Goal: Information Seeking & Learning: Learn about a topic

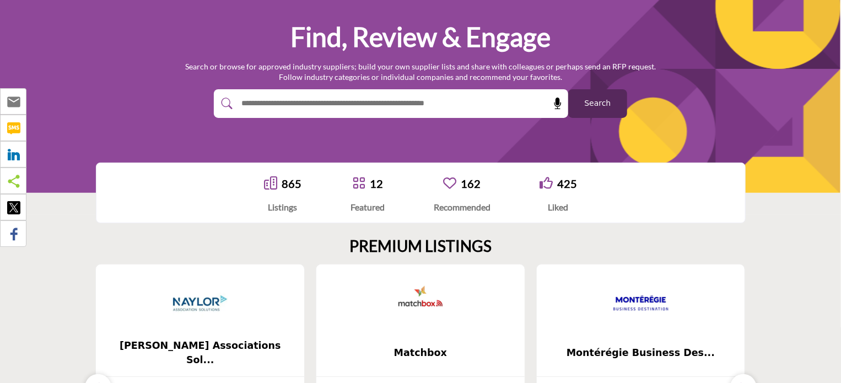
scroll to position [276, 0]
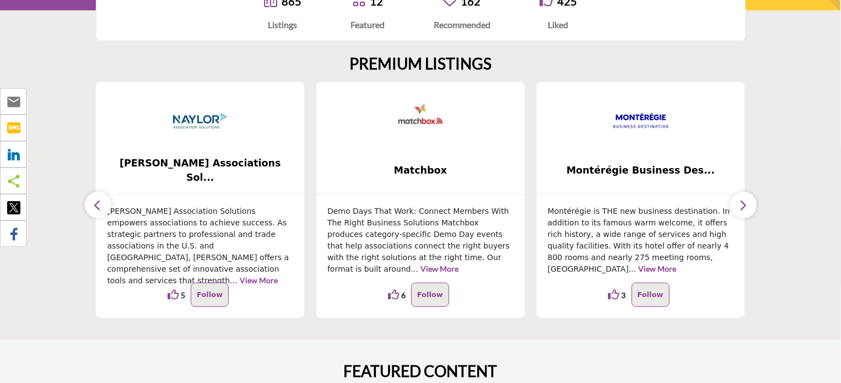
click at [749, 203] on button "button" at bounding box center [743, 205] width 26 height 26
click at [744, 207] on icon "button" at bounding box center [743, 205] width 9 height 14
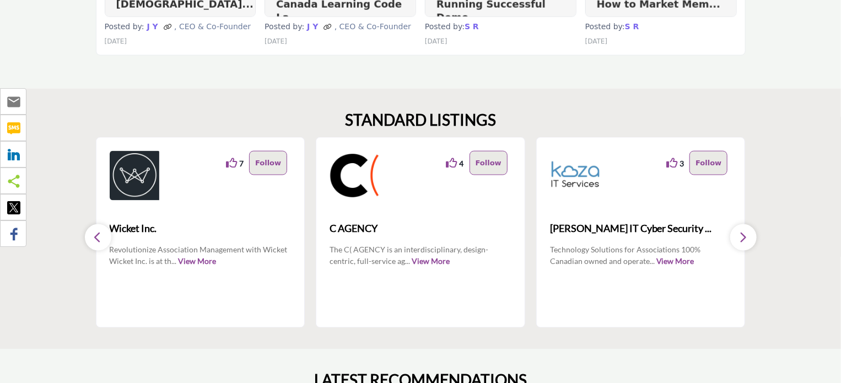
scroll to position [882, 0]
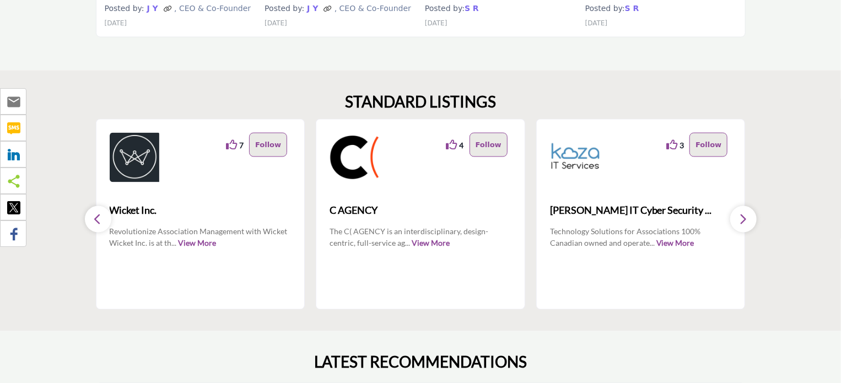
click at [741, 220] on icon "button" at bounding box center [743, 220] width 9 height 14
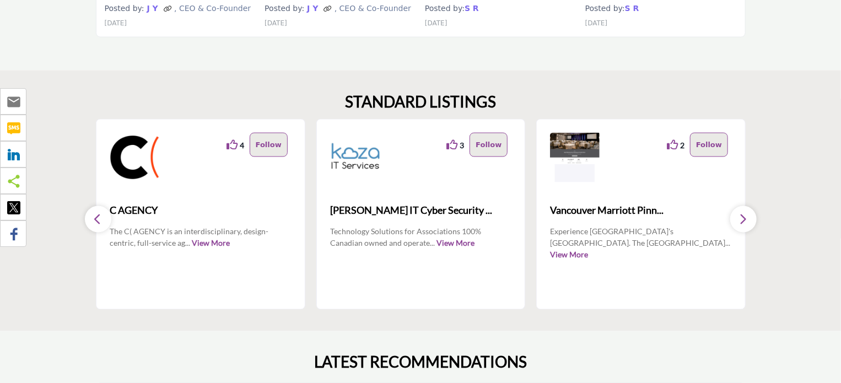
click at [741, 220] on icon "button" at bounding box center [743, 220] width 9 height 14
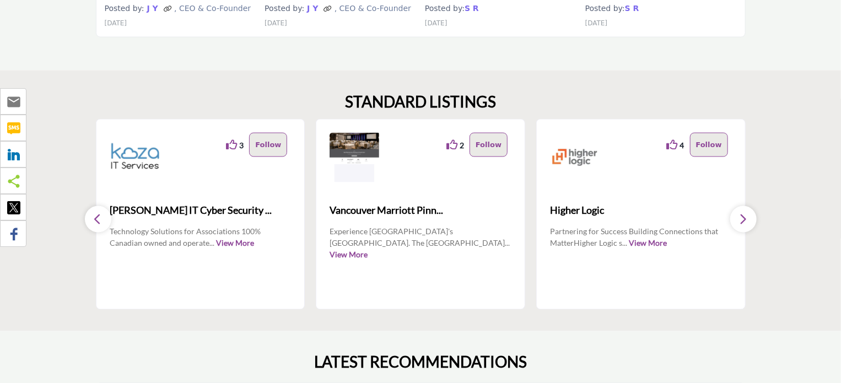
click at [741, 220] on icon "button" at bounding box center [743, 220] width 9 height 14
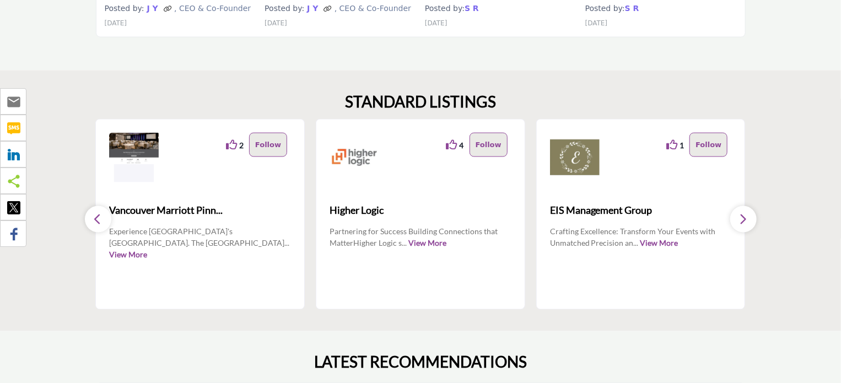
click at [741, 220] on icon "button" at bounding box center [743, 220] width 9 height 14
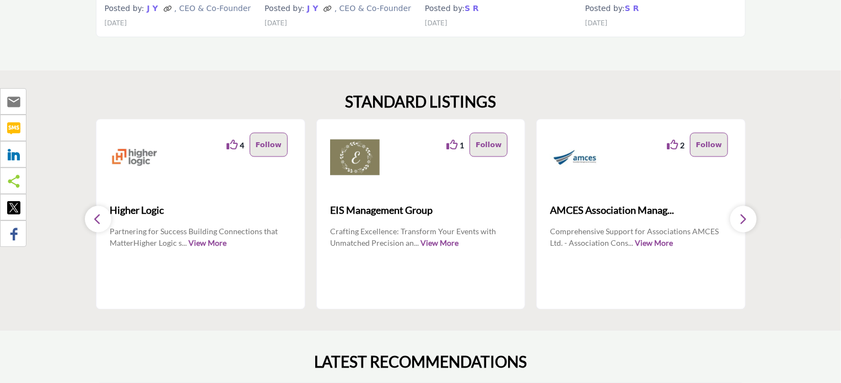
click at [741, 220] on icon "button" at bounding box center [743, 220] width 9 height 14
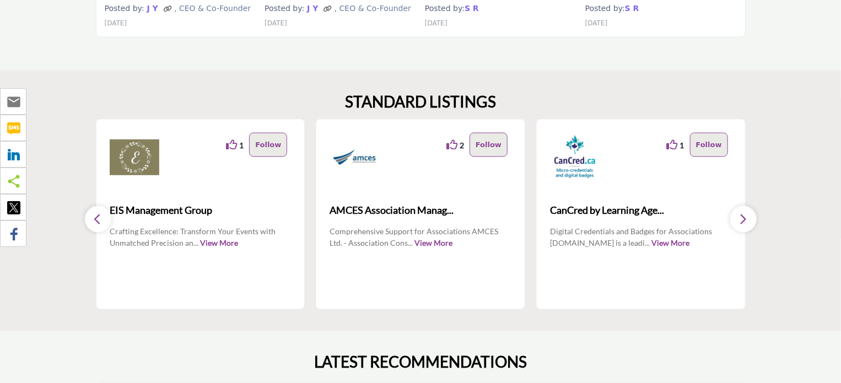
click at [741, 220] on icon "button" at bounding box center [743, 220] width 9 height 14
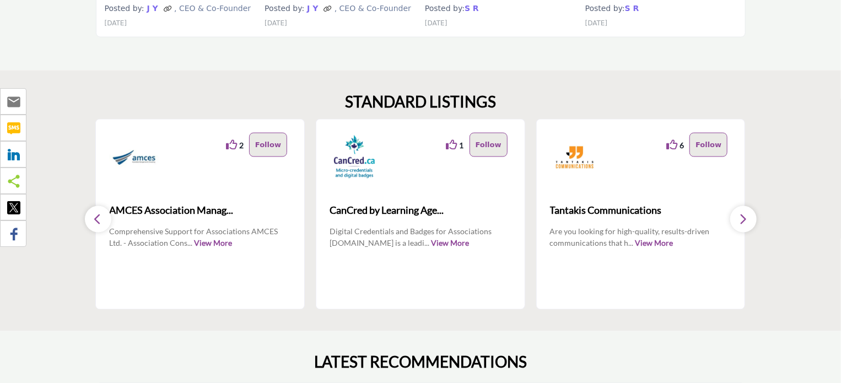
click at [741, 220] on icon "button" at bounding box center [743, 220] width 9 height 14
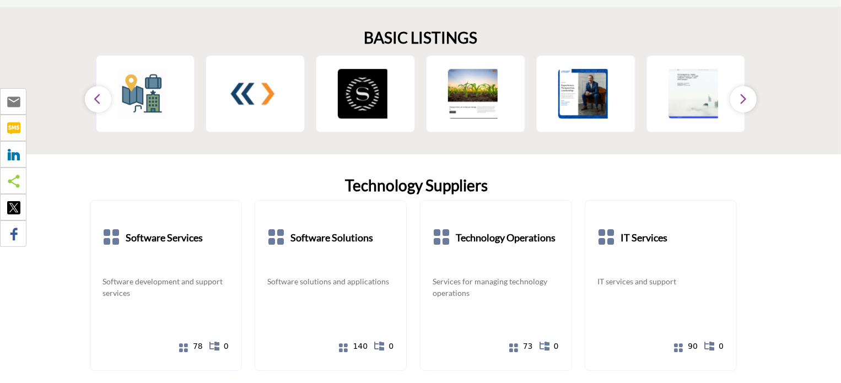
scroll to position [1653, 0]
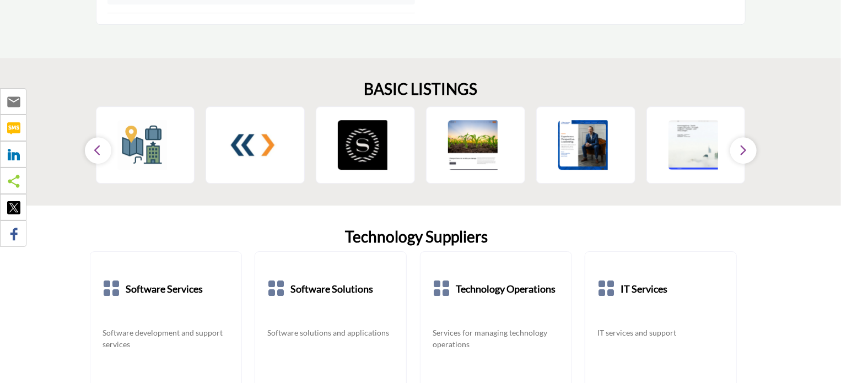
click at [748, 144] on button "button" at bounding box center [743, 150] width 26 height 26
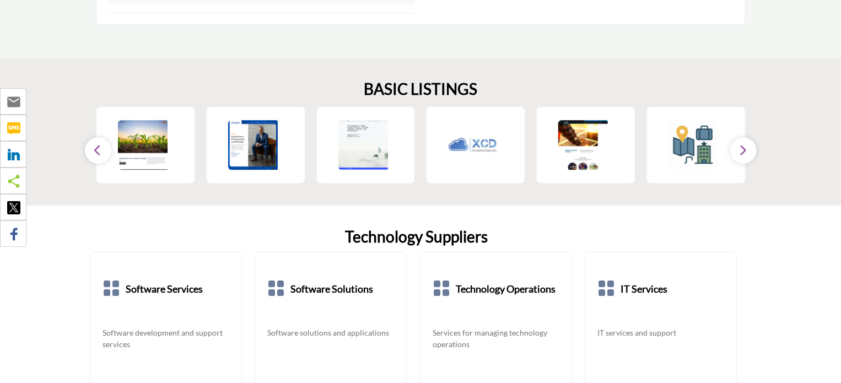
click at [748, 145] on button "button" at bounding box center [743, 150] width 26 height 26
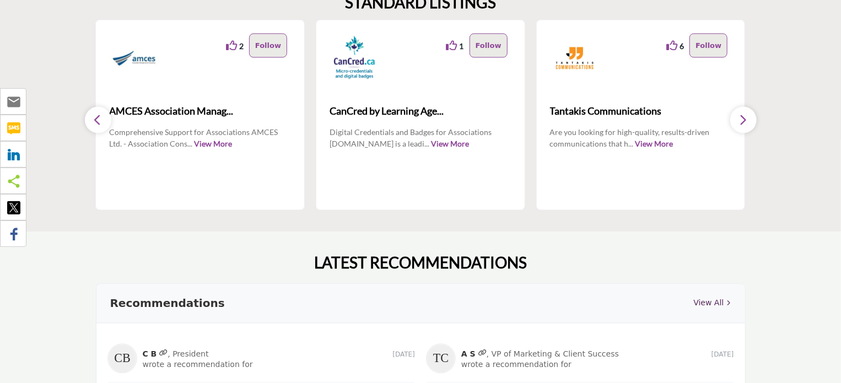
scroll to position [882, 0]
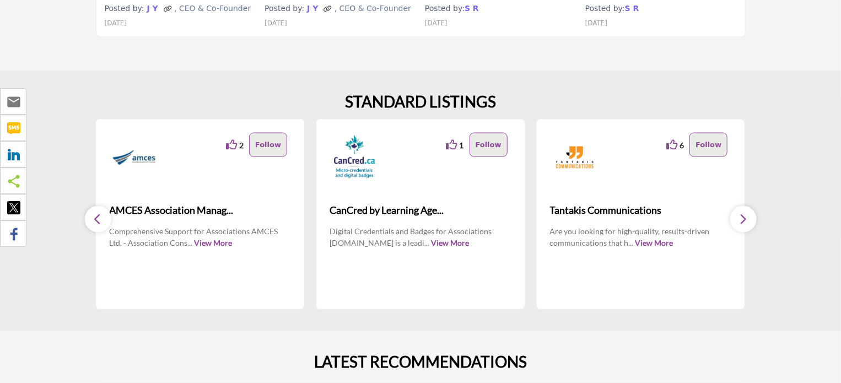
click at [747, 220] on icon "button" at bounding box center [743, 220] width 9 height 14
click at [95, 220] on icon "button" at bounding box center [98, 220] width 9 height 14
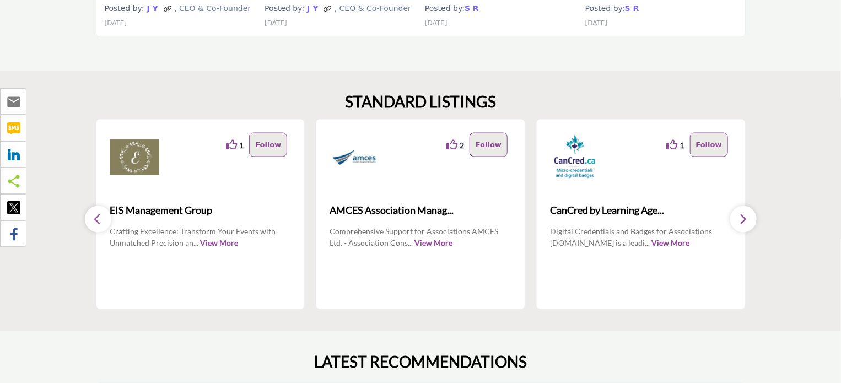
click at [97, 220] on icon "button" at bounding box center [98, 220] width 9 height 14
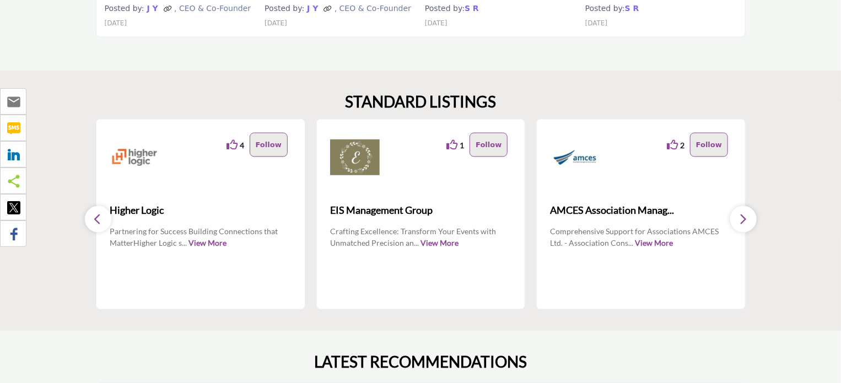
click at [97, 220] on icon "button" at bounding box center [98, 220] width 9 height 14
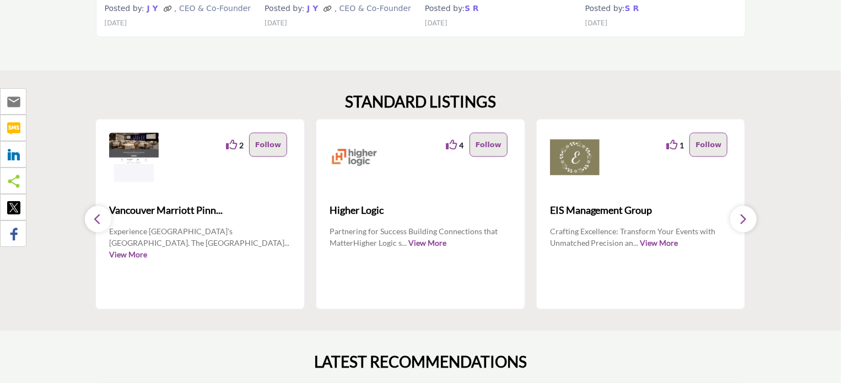
click at [97, 220] on icon "button" at bounding box center [98, 220] width 9 height 14
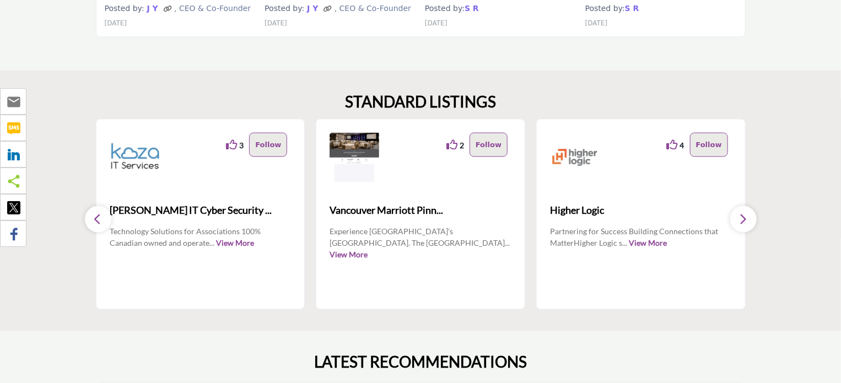
click at [97, 220] on icon "button" at bounding box center [98, 220] width 9 height 14
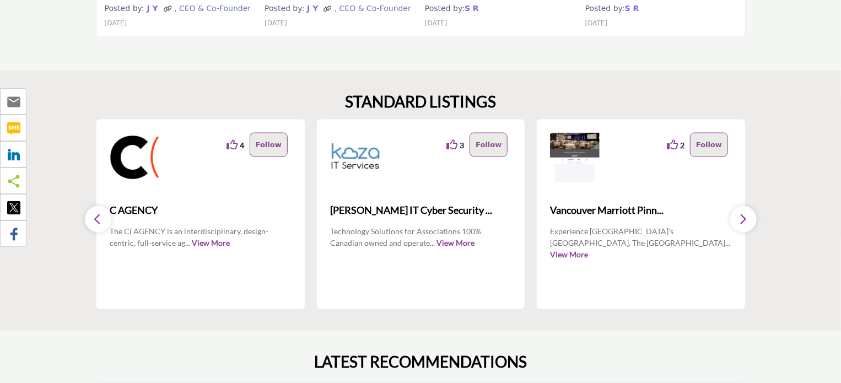
click at [97, 220] on icon "button" at bounding box center [98, 220] width 9 height 14
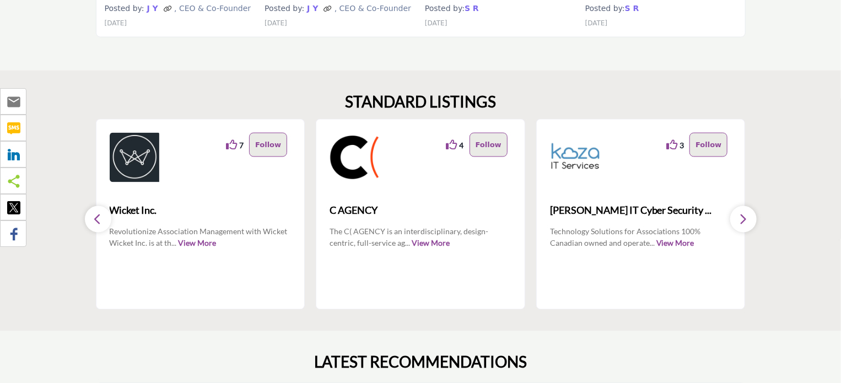
click at [97, 220] on icon "button" at bounding box center [98, 220] width 9 height 14
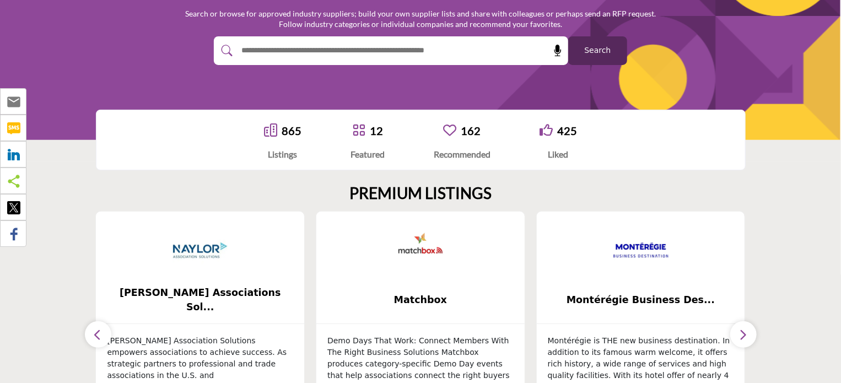
scroll to position [165, 0]
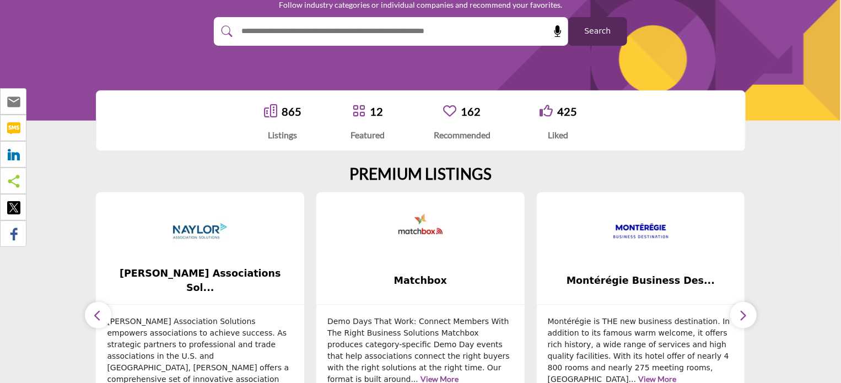
click at [293, 113] on link "865" at bounding box center [292, 111] width 20 height 13
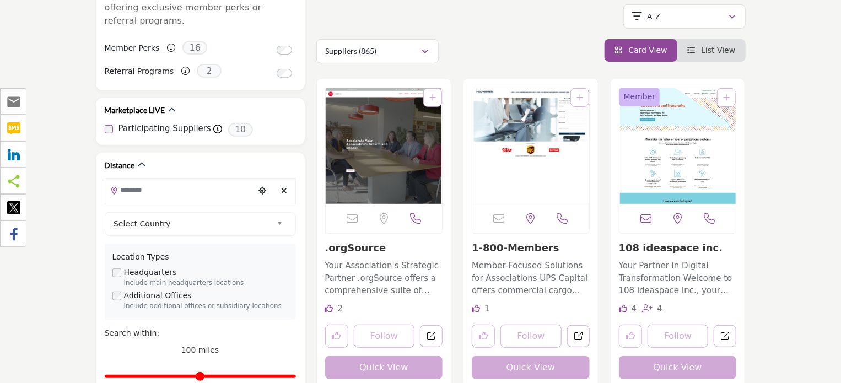
scroll to position [55, 0]
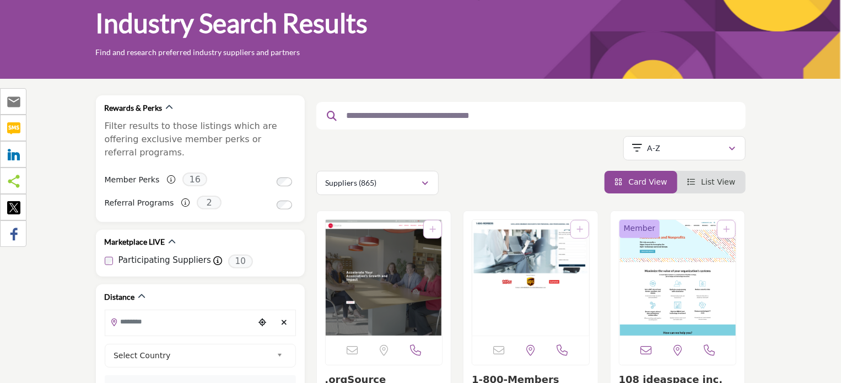
click at [547, 115] on input "text" at bounding box center [526, 116] width 371 height 14
type input "**********"
click at [542, 196] on button "Apply Categories" at bounding box center [638, 208] width 192 height 25
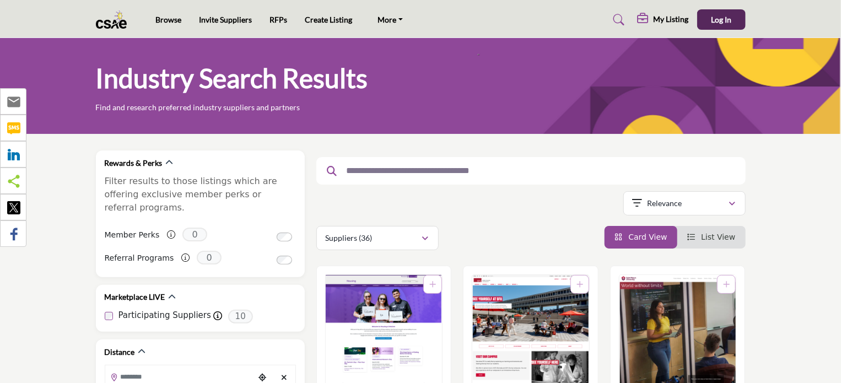
click at [507, 26] on div "My Listing Pricing Page Media Kit My Listings Log In" at bounding box center [625, 19] width 242 height 20
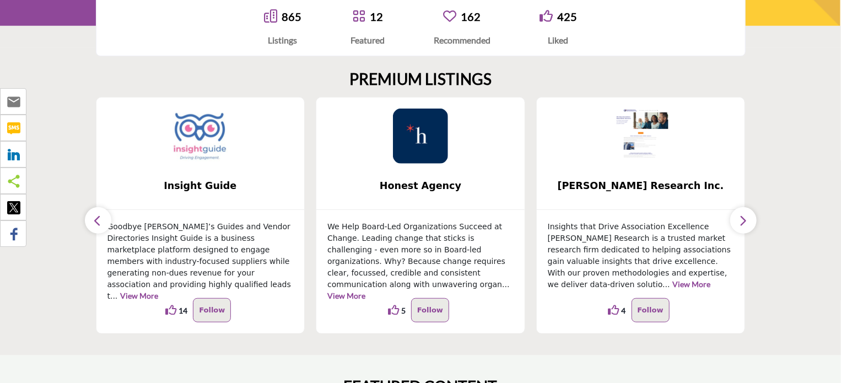
scroll to position [320, 0]
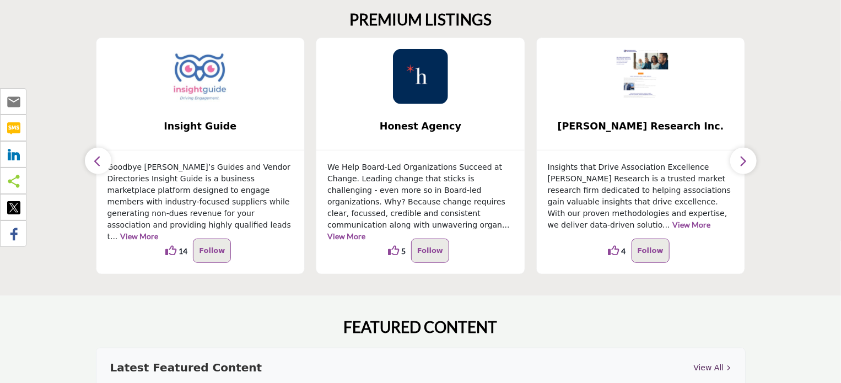
click at [743, 164] on icon "button" at bounding box center [743, 161] width 9 height 14
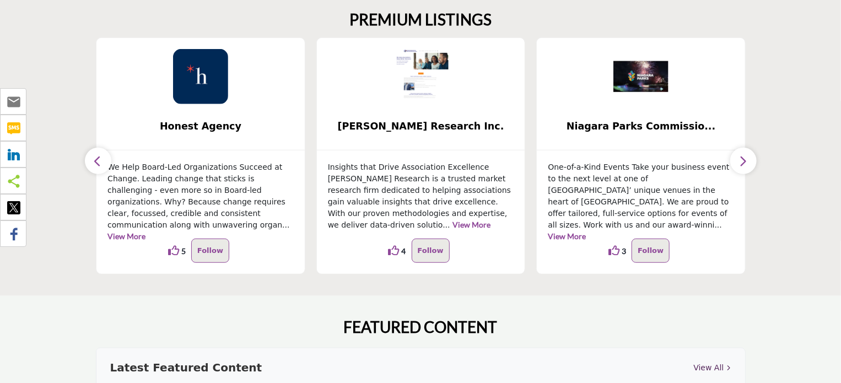
click at [743, 164] on icon "button" at bounding box center [743, 161] width 9 height 14
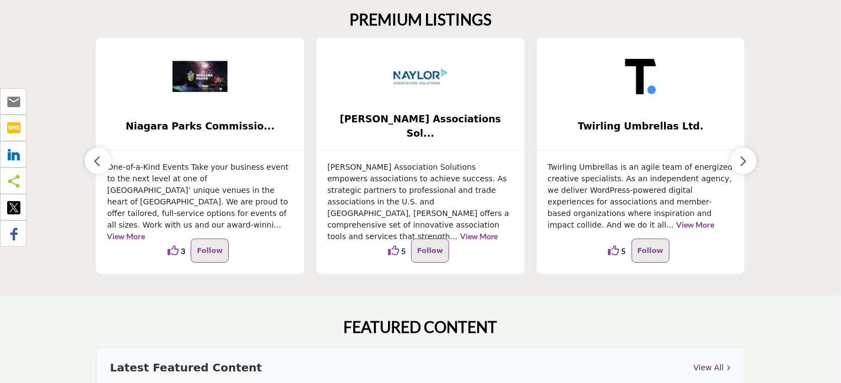
click at [748, 166] on button "button" at bounding box center [743, 161] width 26 height 26
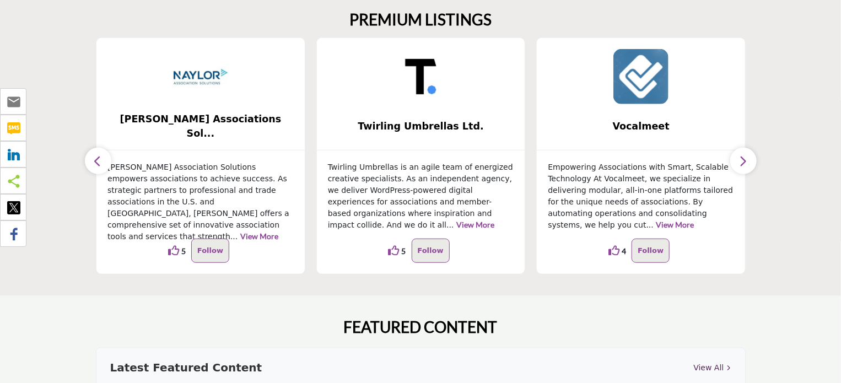
click at [749, 167] on button "button" at bounding box center [743, 161] width 26 height 26
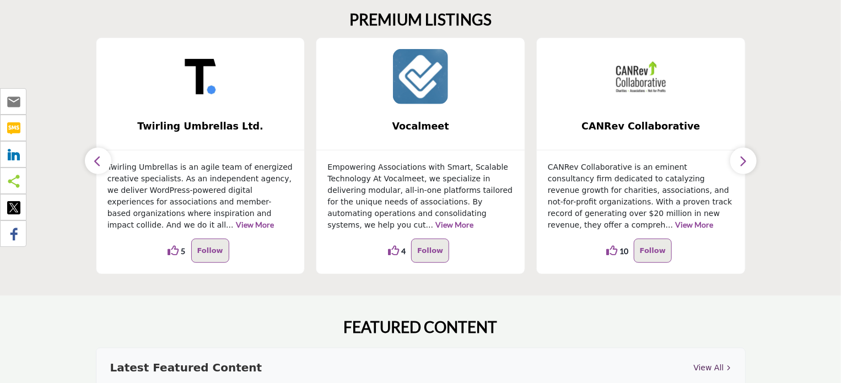
click at [749, 167] on button "button" at bounding box center [743, 161] width 26 height 26
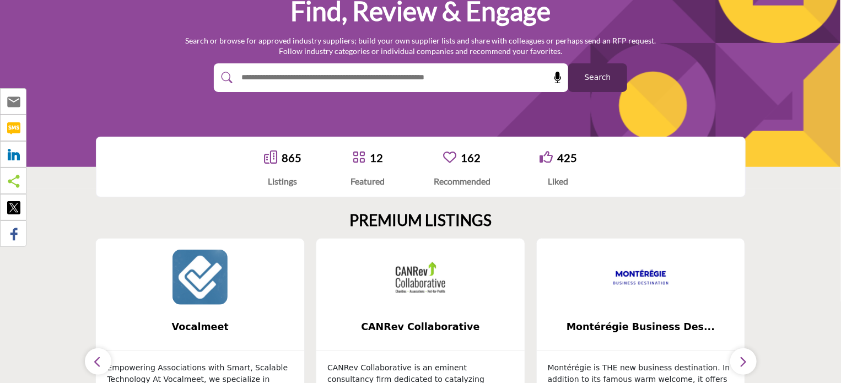
scroll to position [0, 0]
